Goal: Task Accomplishment & Management: Manage account settings

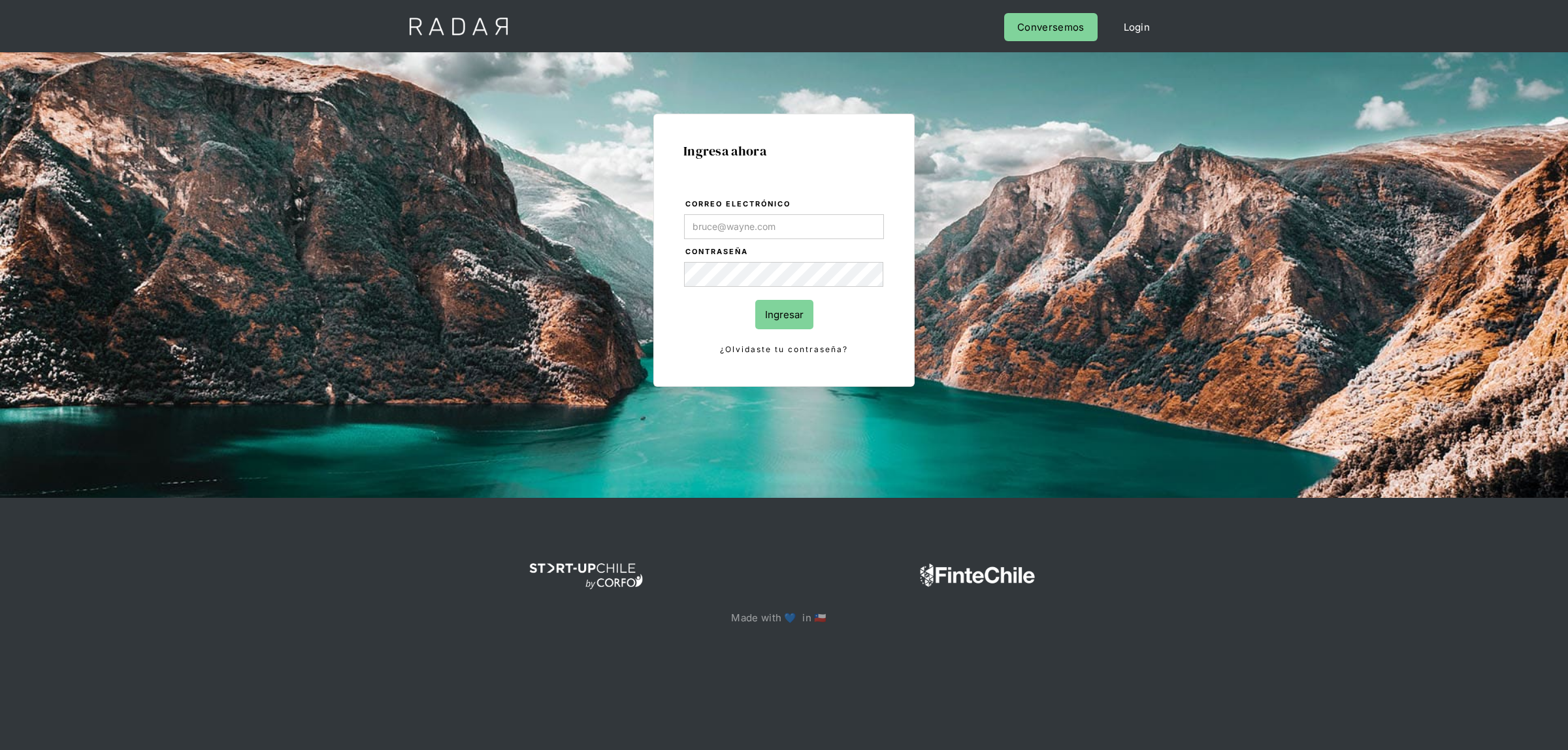
drag, startPoint x: 0, startPoint y: 0, endPoint x: 761, endPoint y: 225, distance: 793.6
click at [761, 225] on input "Correo electrónico" at bounding box center [784, 227] width 200 height 25
type input "[EMAIL_ADDRESS][DOMAIN_NAME]"
click at [786, 309] on input "Ingresar" at bounding box center [784, 314] width 59 height 29
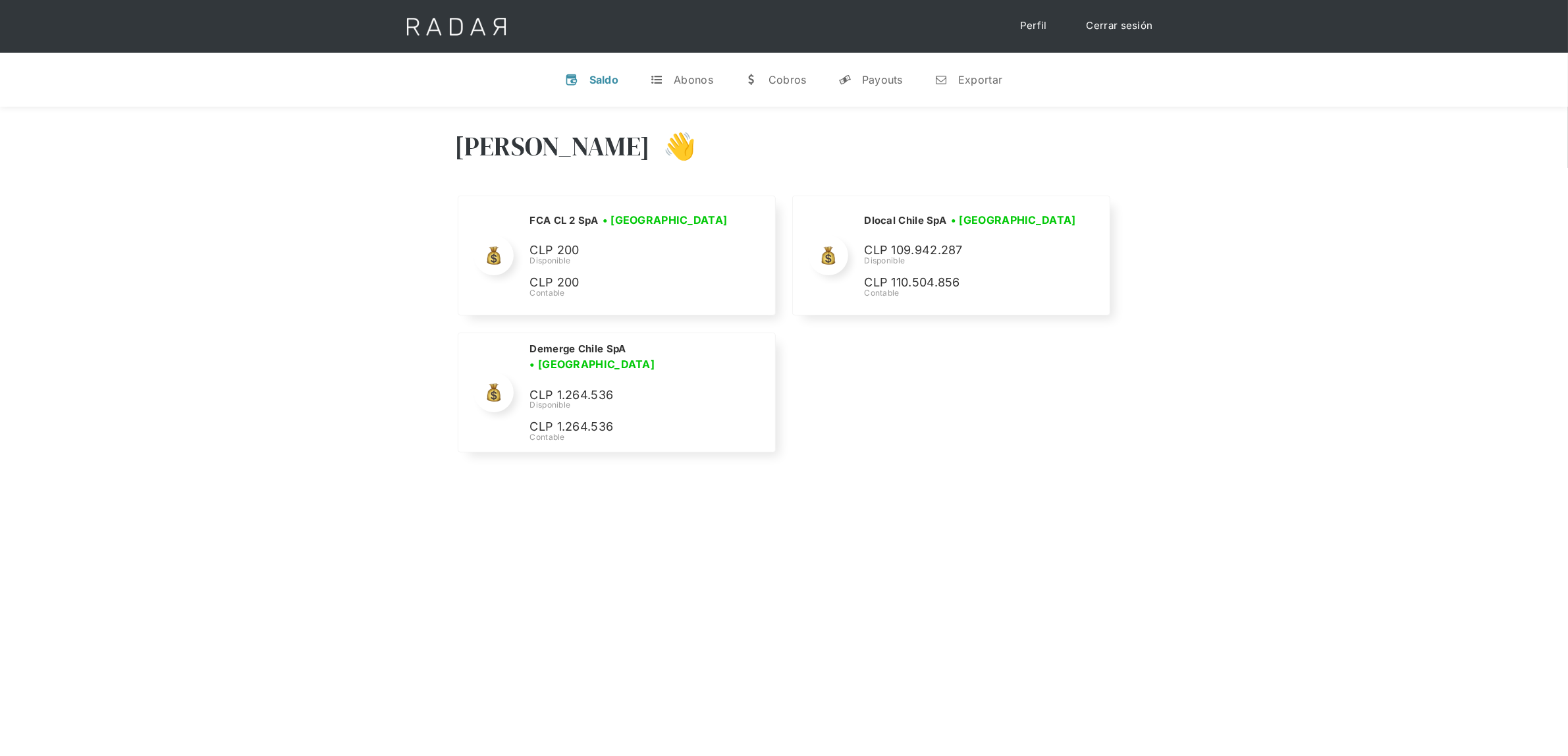
click at [919, 324] on div "Nombre de la empresa • [GEOGRAPHIC_DATA] • Desconectada N/A Disponible N/A Cont…" at bounding box center [784, 327] width 658 height 264
